Goal: Task Accomplishment & Management: Manage account settings

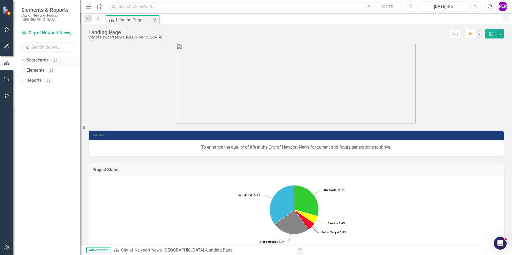
click at [24, 59] on icon at bounding box center [23, 60] width 1 height 2
click at [25, 69] on icon "Dropdown" at bounding box center [26, 70] width 4 height 3
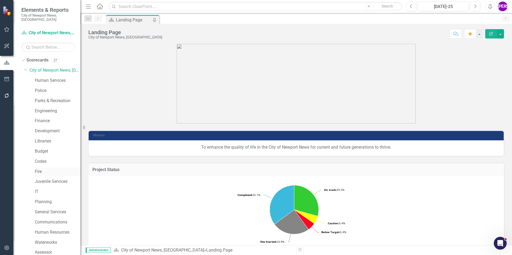
click at [40, 169] on link "Fire" at bounding box center [58, 172] width 46 height 6
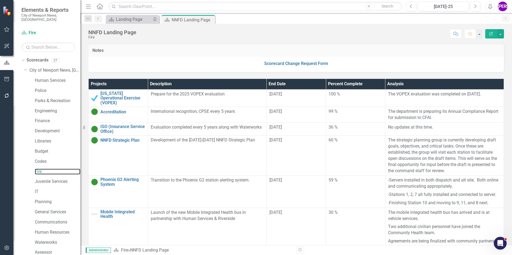
scroll to position [134, 0]
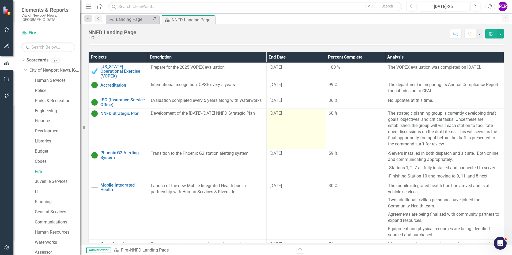
click at [308, 134] on td "[DATE]" at bounding box center [295, 129] width 59 height 40
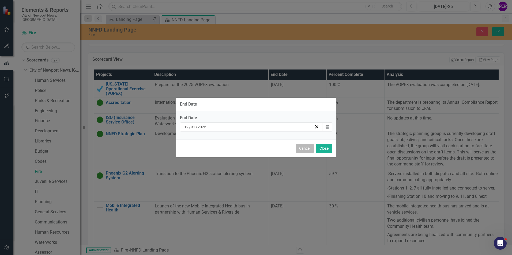
click at [299, 150] on button "Cancel" at bounding box center [305, 148] width 18 height 9
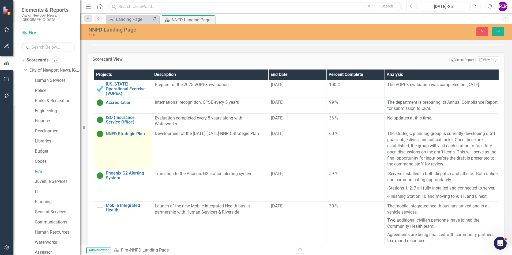
click at [141, 133] on div "NNFD Strategic Plan" at bounding box center [123, 134] width 52 height 6
click at [138, 132] on link "NNFD Strategic Plan" at bounding box center [127, 134] width 43 height 5
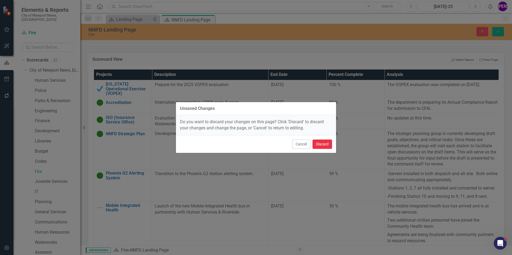
click at [327, 143] on button "Discard" at bounding box center [322, 144] width 20 height 9
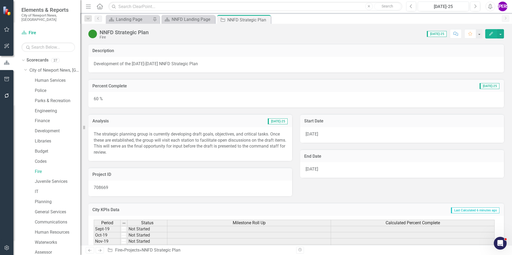
click at [340, 132] on div "[DATE]" at bounding box center [402, 135] width 204 height 16
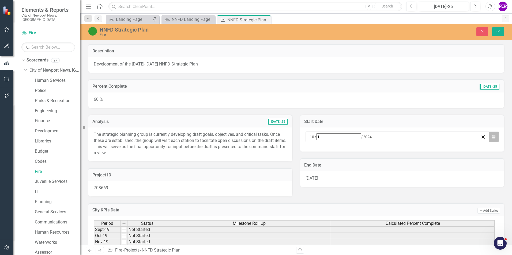
click at [491, 138] on button "Calendar" at bounding box center [494, 137] width 10 height 11
click at [358, 149] on span "[DATE]" at bounding box center [352, 146] width 11 height 4
click at [387, 152] on button "›" at bounding box center [382, 147] width 12 height 12
click at [387, 153] on button "›" at bounding box center [382, 147] width 12 height 12
click at [337, 168] on button "January" at bounding box center [321, 162] width 31 height 19
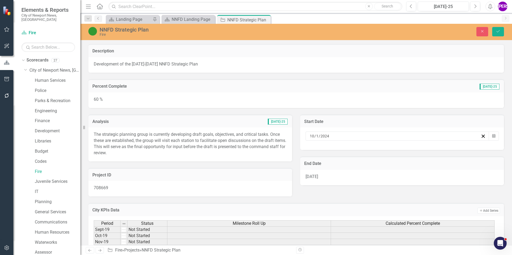
click at [373, 167] on button "1" at bounding box center [365, 165] width 13 height 10
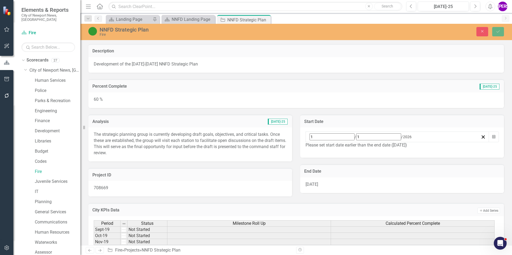
click at [388, 169] on h3 "End Date" at bounding box center [402, 171] width 196 height 5
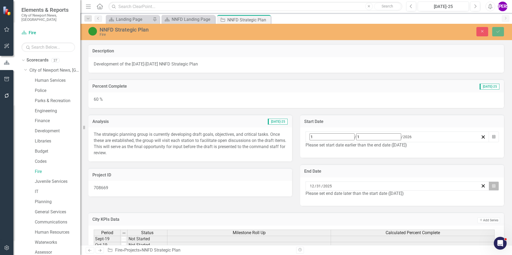
click at [491, 182] on button "Calendar" at bounding box center [494, 186] width 10 height 9
click at [376, 191] on button "[DATE]" at bounding box center [353, 197] width 46 height 12
click at [387, 194] on button "›" at bounding box center [382, 197] width 12 height 12
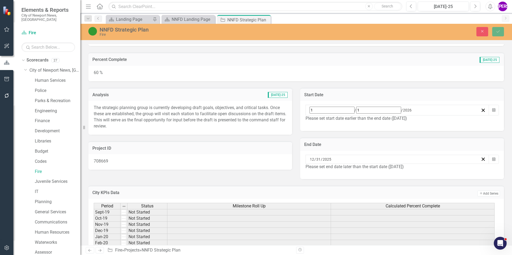
click at [387, 169] on button "›" at bounding box center [382, 170] width 12 height 12
click at [399, 234] on button "December" at bounding box center [383, 243] width 31 height 19
click at [319, 231] on button "31" at bounding box center [312, 236] width 13 height 10
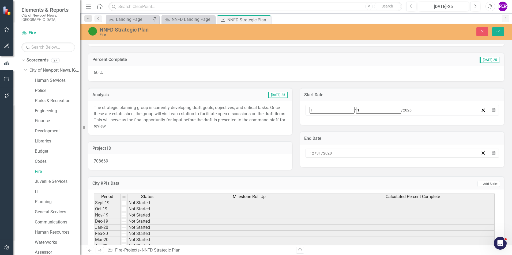
scroll to position [0, 0]
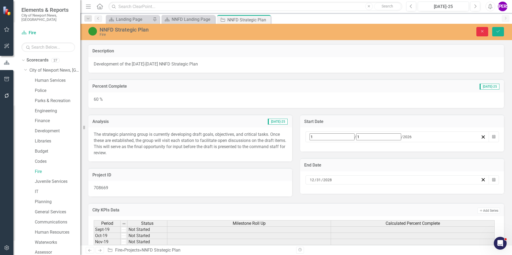
click at [481, 31] on icon "Close" at bounding box center [482, 31] width 5 height 4
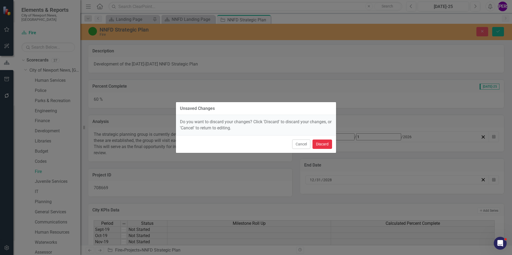
click at [323, 143] on button "Discard" at bounding box center [322, 144] width 20 height 9
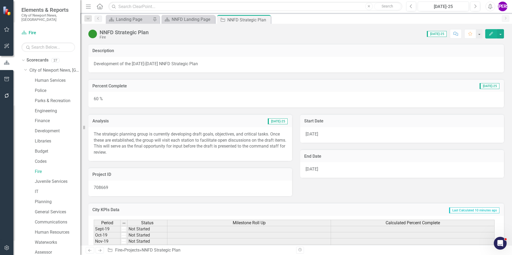
click at [146, 62] on p "Development of the [DATE]-[DATE] NNFD Strategic Plan" at bounding box center [296, 64] width 405 height 6
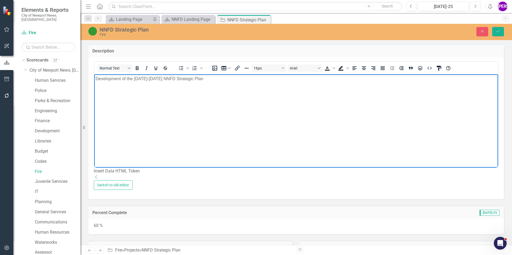
click at [143, 81] on p "Development of the [DATE]-[DATE] NNFD Strategic Plan" at bounding box center [296, 79] width 401 height 6
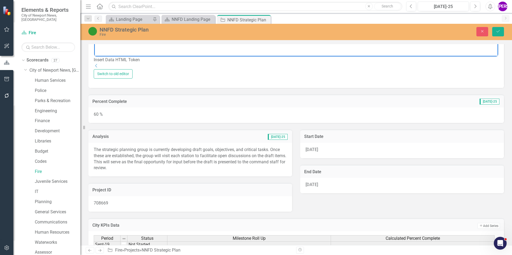
scroll to position [134, 0]
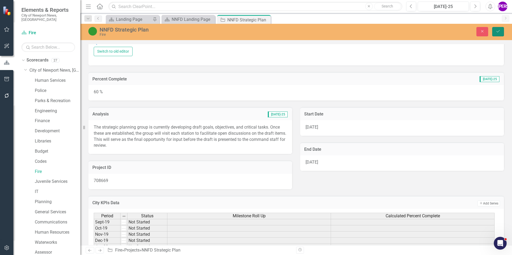
click at [500, 34] on button "Save" at bounding box center [498, 31] width 12 height 9
